Goal: Find specific page/section: Find specific page/section

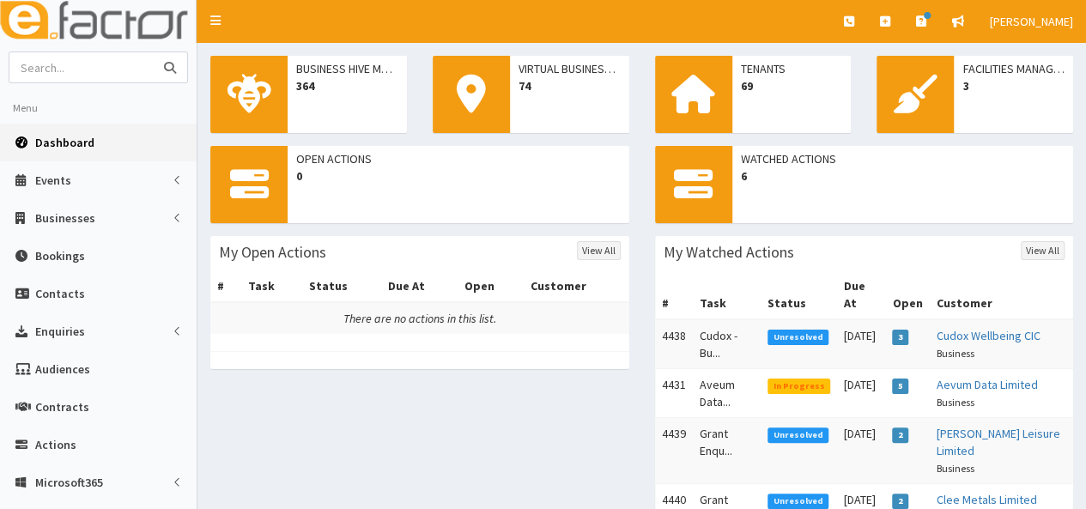
click at [36, 71] on input "text" at bounding box center [81, 67] width 144 height 30
type input "js loyds"
click at [153, 52] on button "submit" at bounding box center [170, 67] width 34 height 30
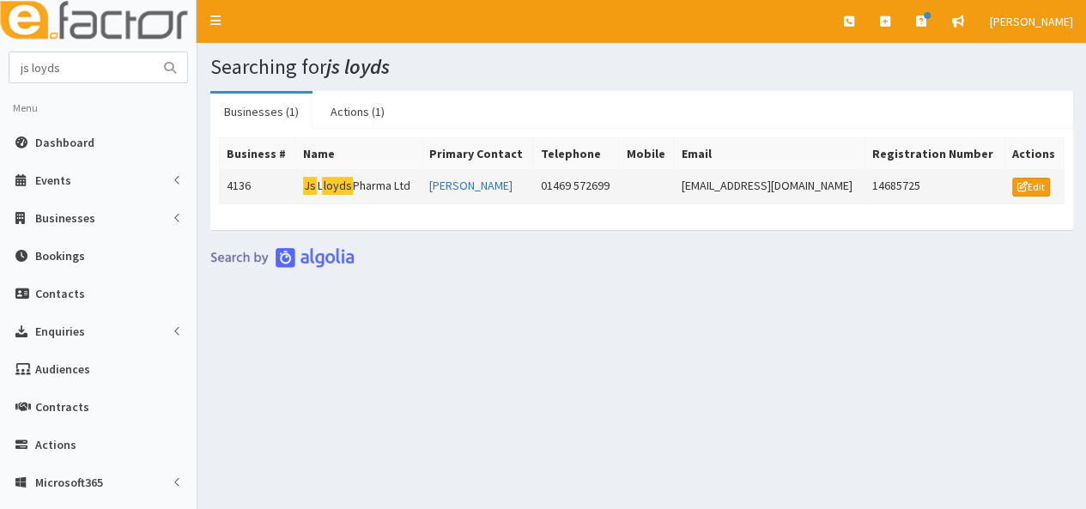
click at [365, 187] on td "Js L loyds Pharma Ltd" at bounding box center [358, 187] width 126 height 34
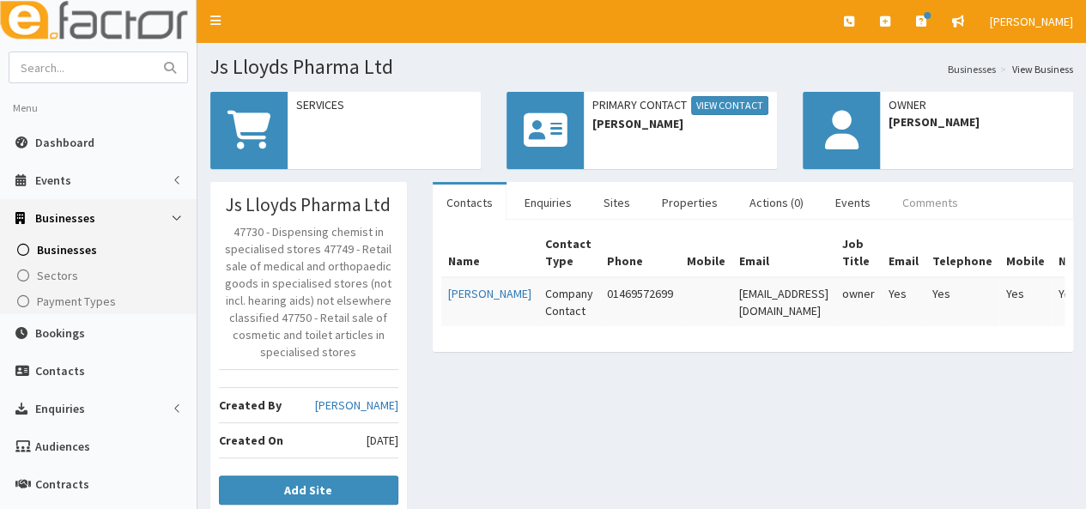
click at [912, 200] on link "Comments" at bounding box center [929, 203] width 83 height 36
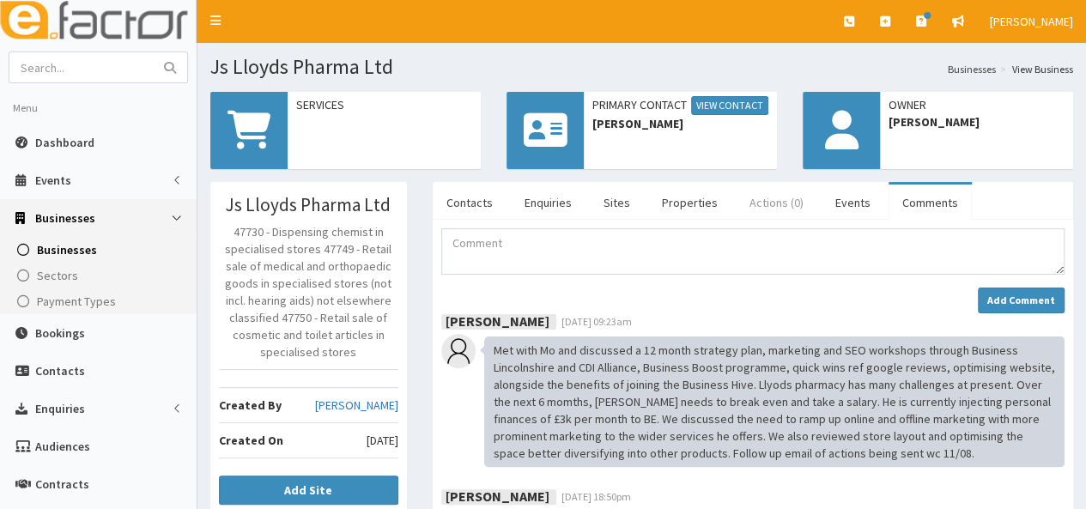
click at [757, 197] on link "Actions (0)" at bounding box center [777, 203] width 82 height 36
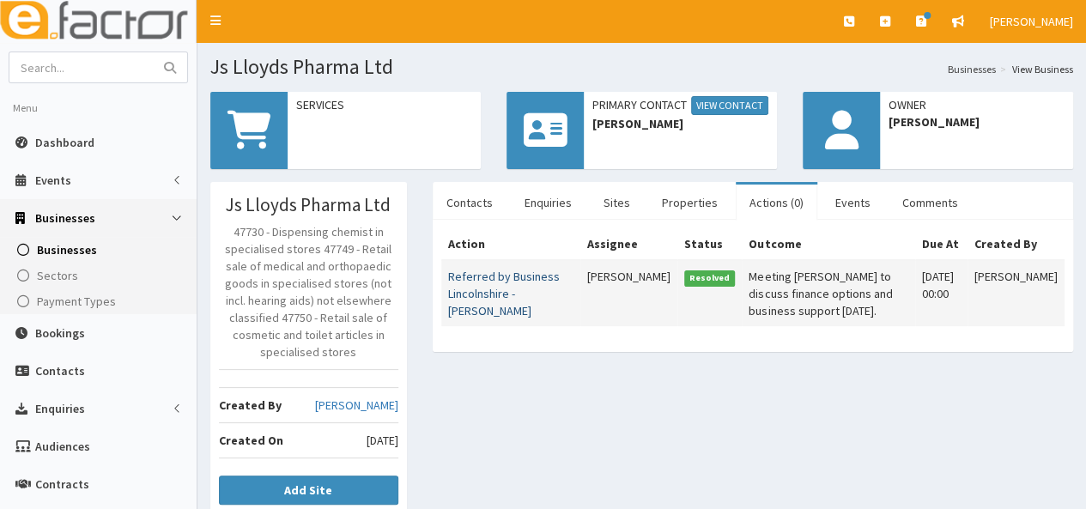
click at [490, 308] on link "Referred by Business Lincolnshire - Mohammed Moyeed" at bounding box center [504, 294] width 112 height 50
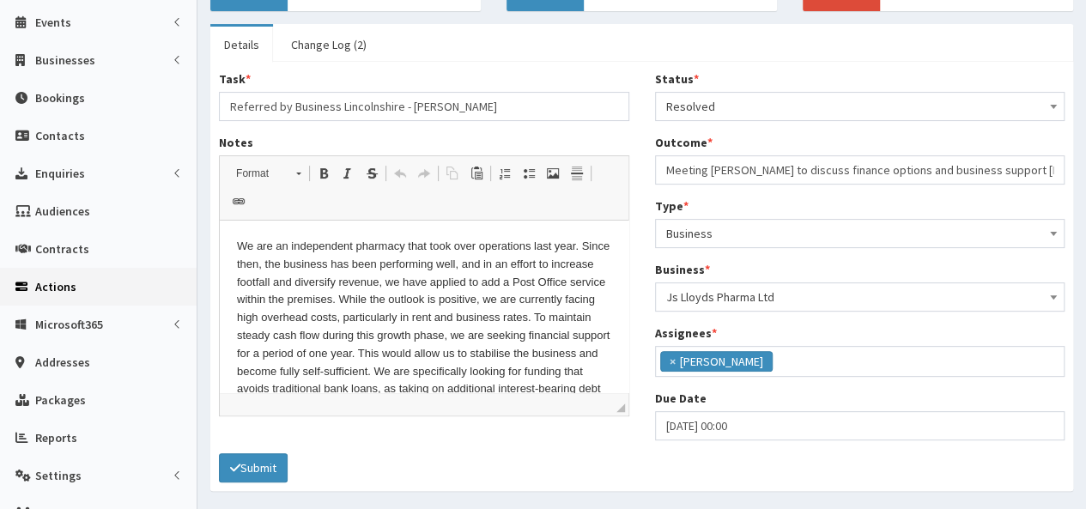
scroll to position [254, 0]
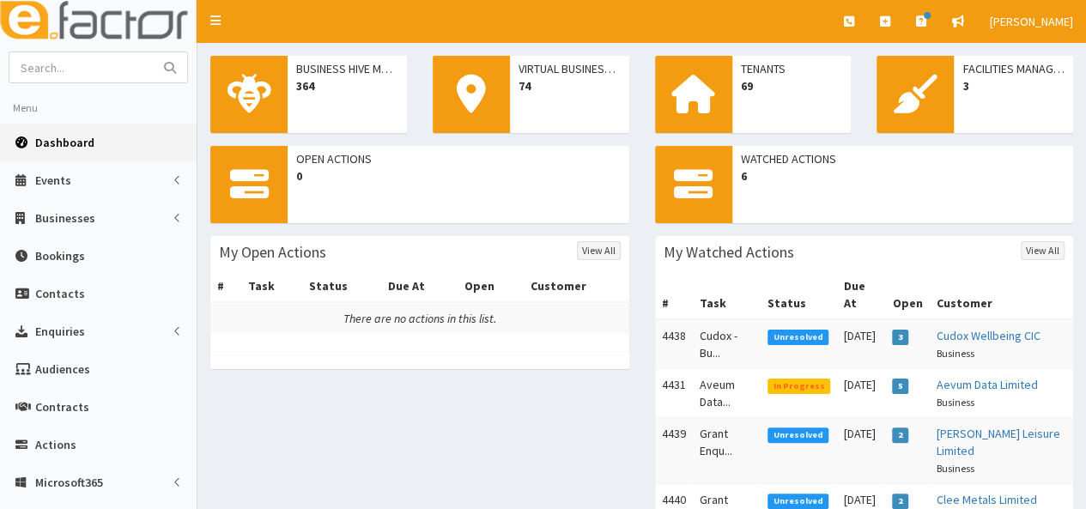
click at [436, 411] on div "Open Actions 0 My Open Actions View All # Task Status Due At Open Customer Ther…" at bounding box center [641, 423] width 888 height 554
click at [82, 55] on input "text" at bounding box center [81, 67] width 144 height 30
type input "js lloyds"
click at [153, 52] on button "submit" at bounding box center [170, 67] width 34 height 30
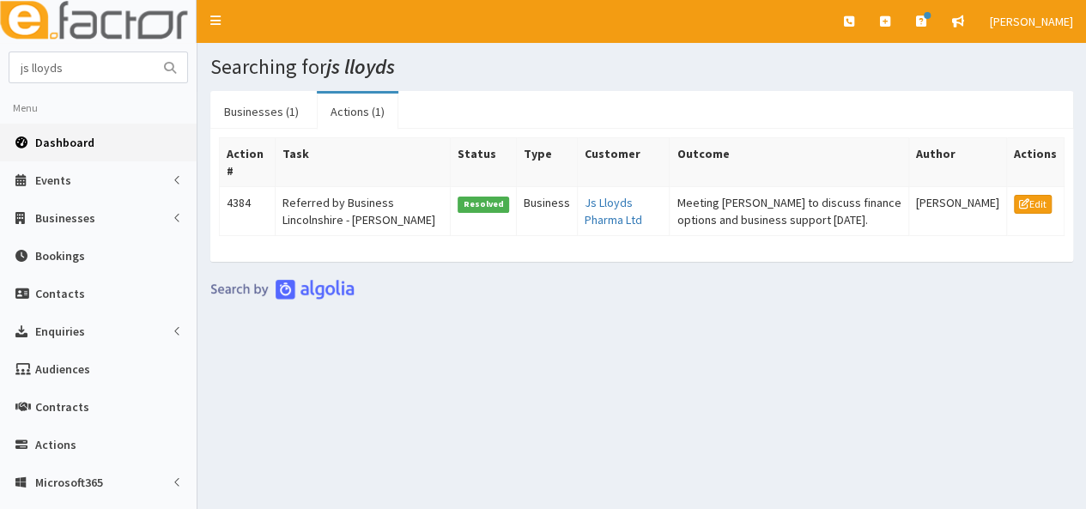
click at [53, 138] on span "Dashboard" at bounding box center [64, 142] width 59 height 15
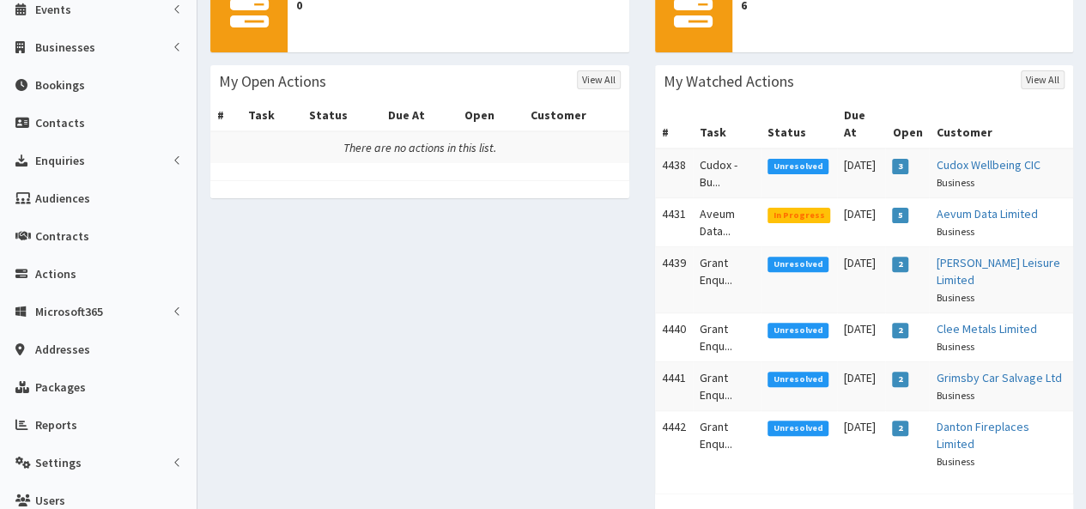
scroll to position [172, 0]
